Goal: Task Accomplishment & Management: Use online tool/utility

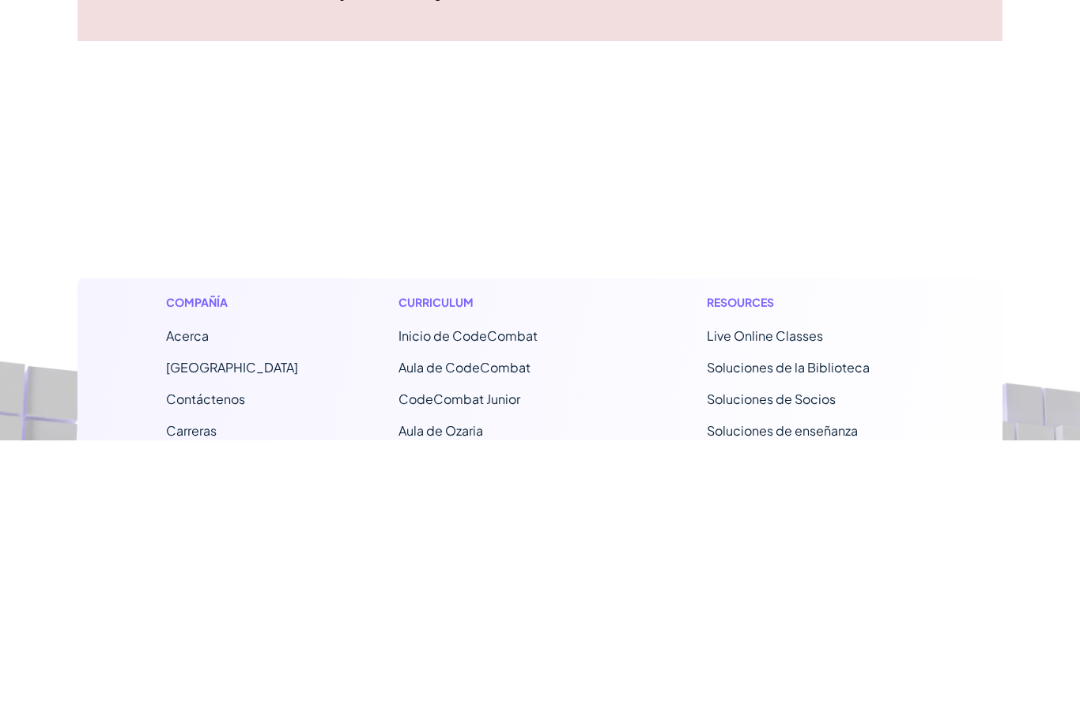
type input "DrinkSheepShare"
click at [592, 196] on button "Actualizar Estudiante" at bounding box center [540, 199] width 127 height 25
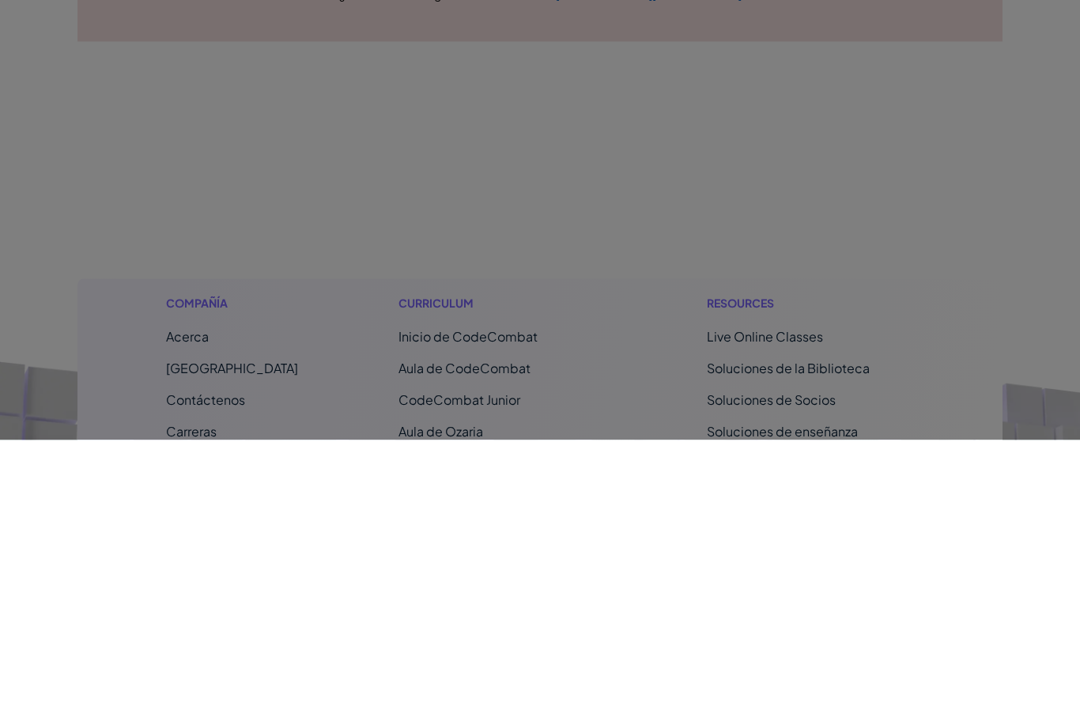
scroll to position [286, 0]
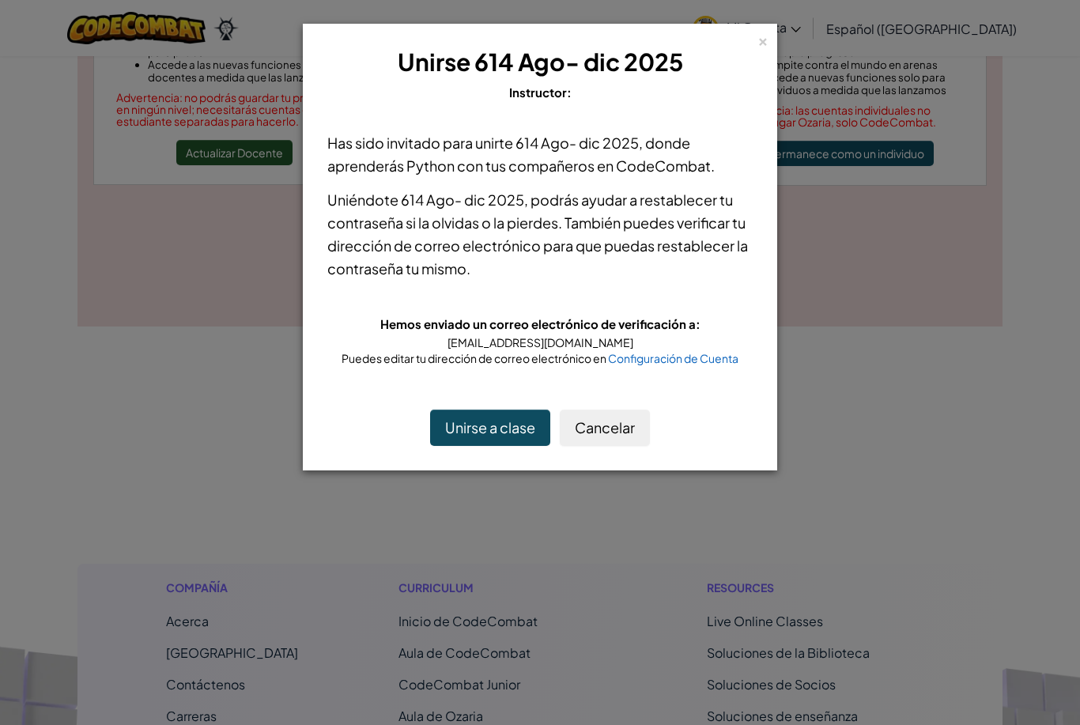
click at [477, 431] on button "Unirse a clase" at bounding box center [490, 428] width 120 height 36
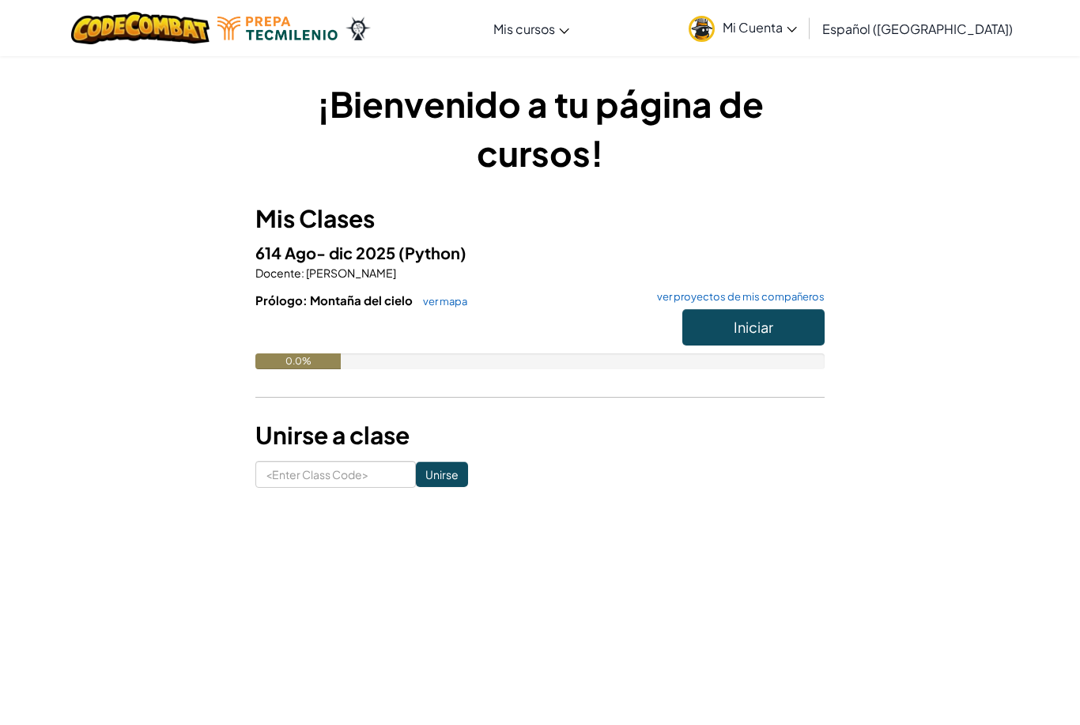
click at [729, 324] on button "Iniciar" at bounding box center [754, 327] width 142 height 36
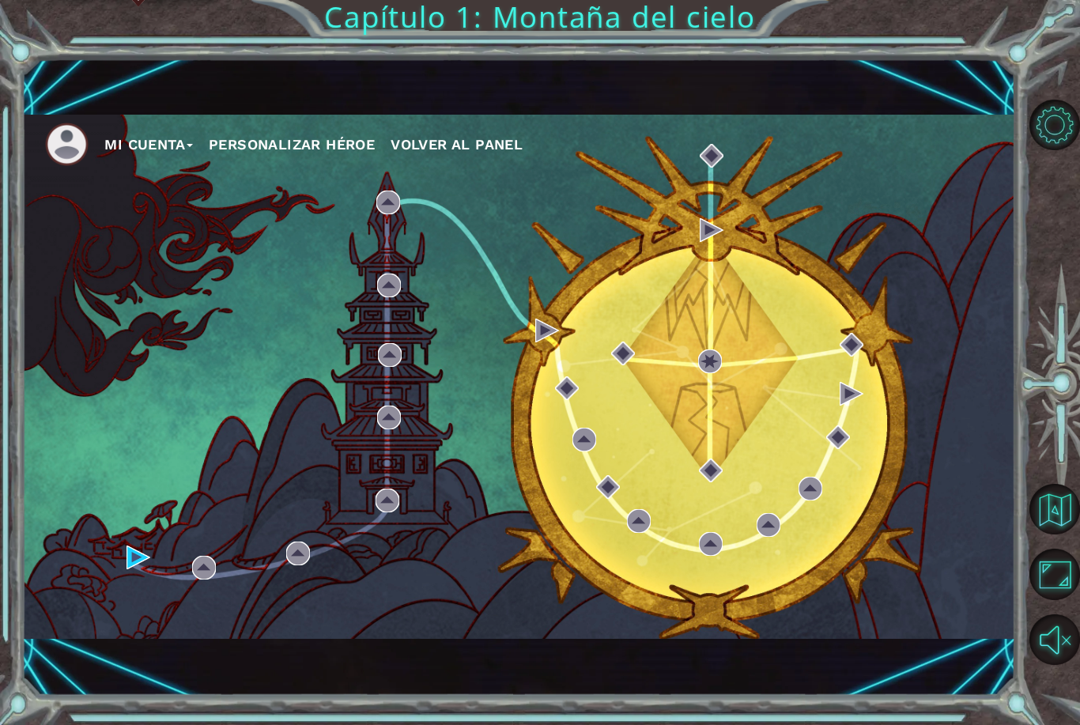
click at [122, 562] on div "Mi Cuenta Personalizar héroe Volver al panel" at bounding box center [518, 377] width 994 height 524
click at [119, 553] on div "Mi Cuenta Personalizar héroe Volver al panel" at bounding box center [518, 377] width 994 height 524
click at [115, 555] on div "Mi Cuenta Personalizar héroe Volver al panel" at bounding box center [518, 377] width 994 height 524
click at [108, 549] on div "Mi Cuenta Personalizar héroe Volver al panel" at bounding box center [518, 377] width 994 height 524
click at [119, 558] on div "Mi Cuenta Personalizar héroe Volver al panel" at bounding box center [518, 377] width 994 height 524
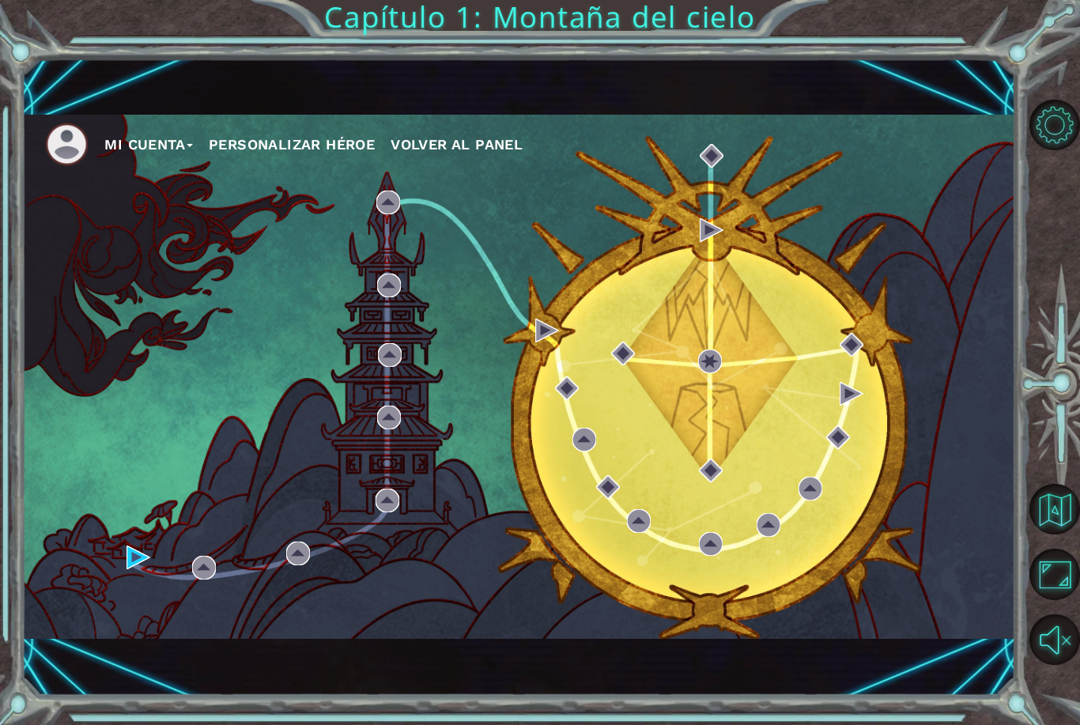
click at [118, 554] on div "Mi Cuenta Personalizar héroe Volver al panel" at bounding box center [518, 377] width 994 height 524
click at [131, 565] on img at bounding box center [139, 558] width 24 height 24
